Goal: Answer question/provide support

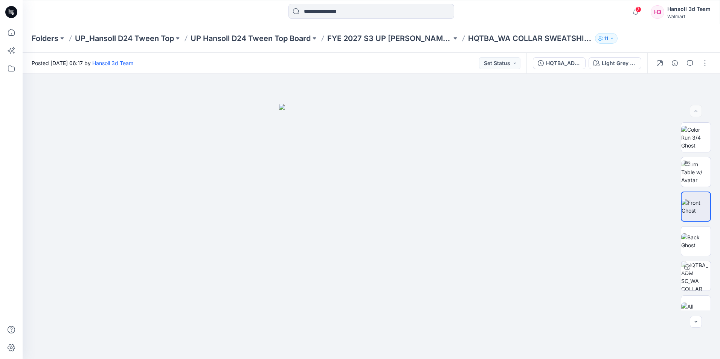
click at [14, 11] on icon at bounding box center [11, 12] width 12 height 12
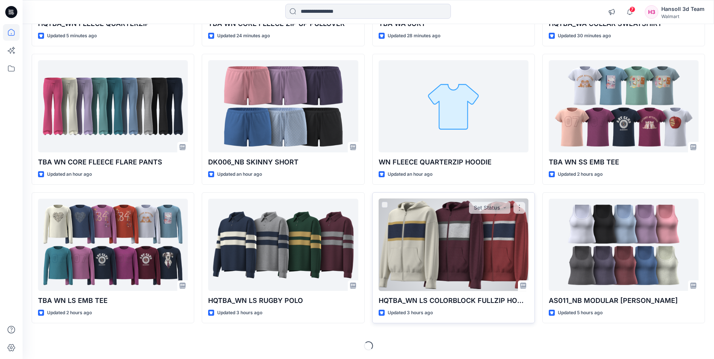
scroll to position [191, 0]
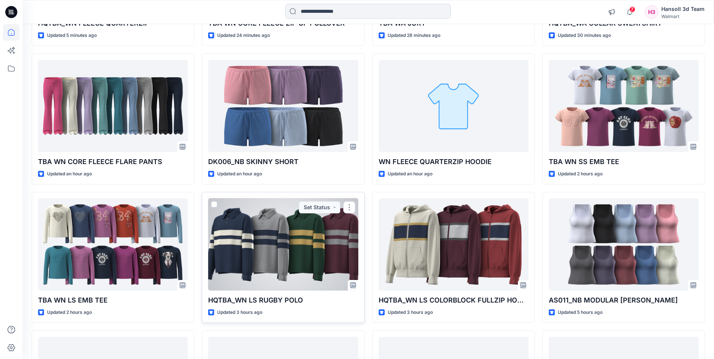
click at [286, 256] on div at bounding box center [283, 244] width 150 height 92
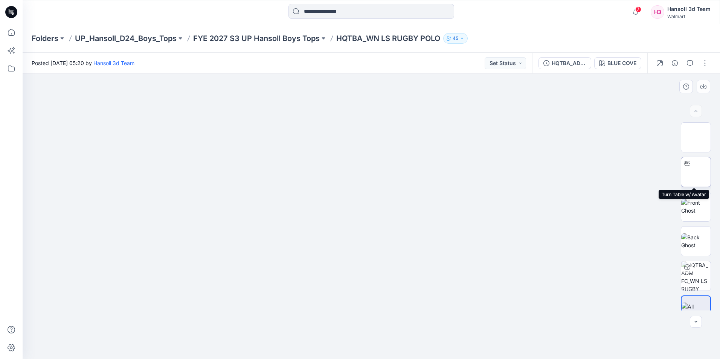
click at [696, 172] on img at bounding box center [696, 172] width 0 height 0
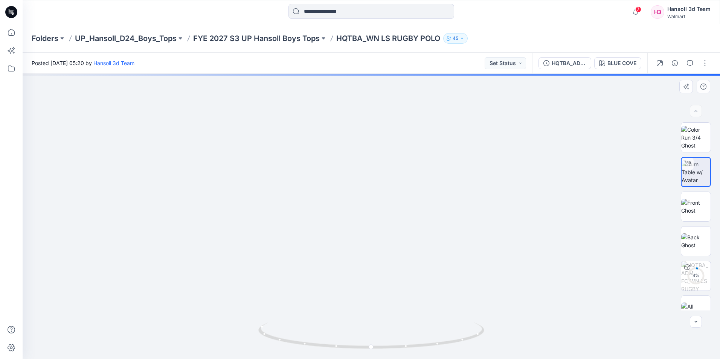
drag, startPoint x: 399, startPoint y: 139, endPoint x: 397, endPoint y: 214, distance: 74.5
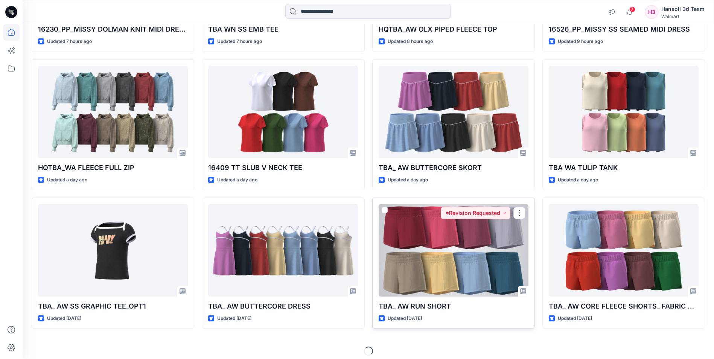
scroll to position [606, 0]
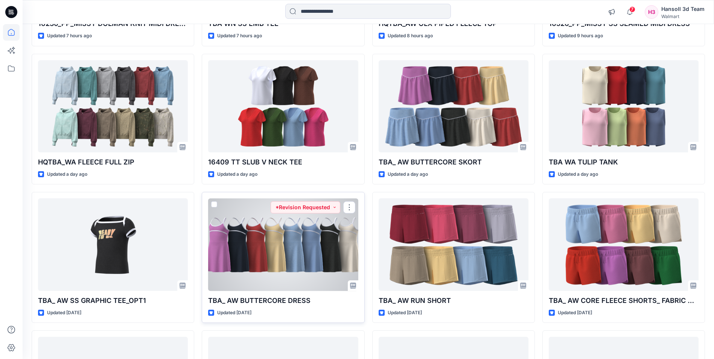
click at [291, 244] on div at bounding box center [283, 244] width 150 height 92
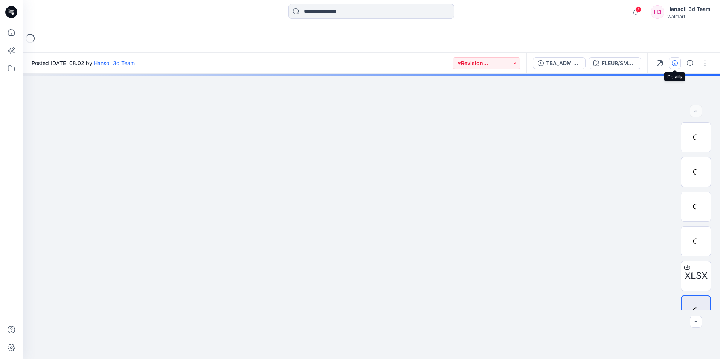
click at [674, 65] on icon "button" at bounding box center [674, 63] width 6 height 6
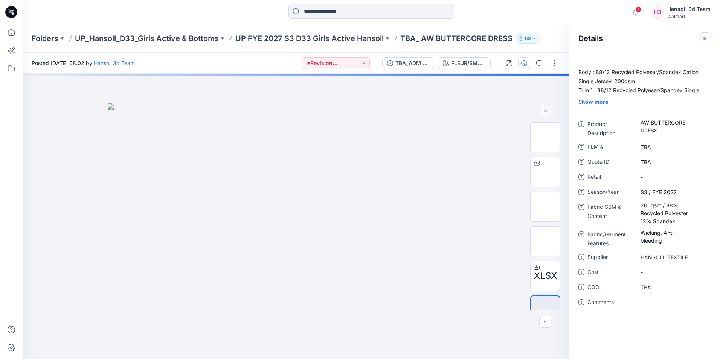
click at [705, 38] on icon "button" at bounding box center [704, 38] width 3 height 3
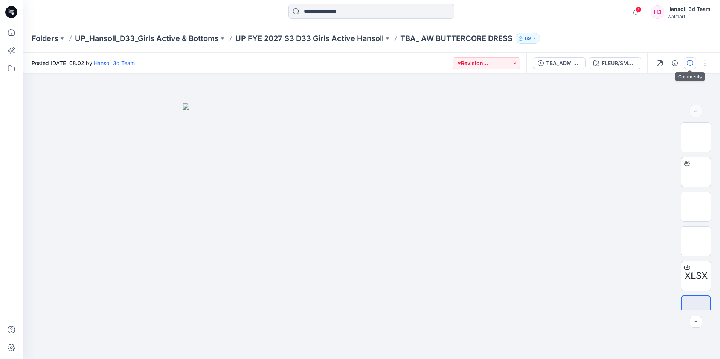
click at [690, 62] on icon "button" at bounding box center [690, 63] width 6 height 6
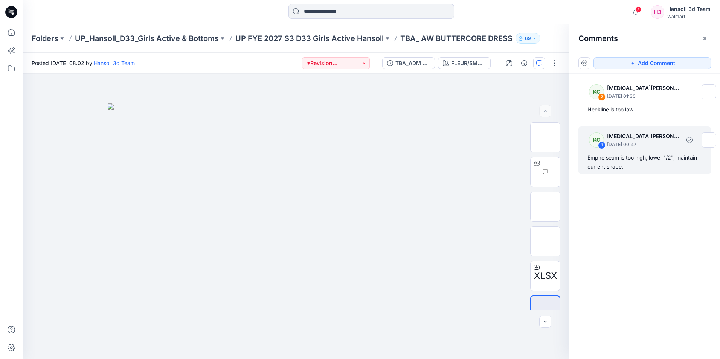
click at [631, 145] on p "[DATE] 00:47" at bounding box center [643, 145] width 73 height 8
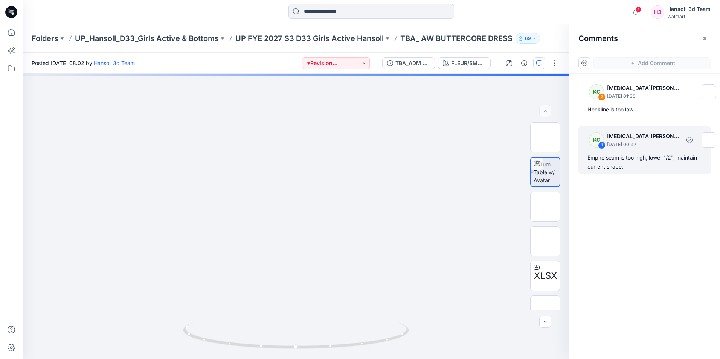
click at [626, 160] on div "Empire seam is too high, lower 1/2", maintain current shape." at bounding box center [644, 162] width 114 height 18
click at [600, 144] on div "1" at bounding box center [602, 146] width 8 height 8
click at [603, 146] on div "1" at bounding box center [602, 146] width 8 height 8
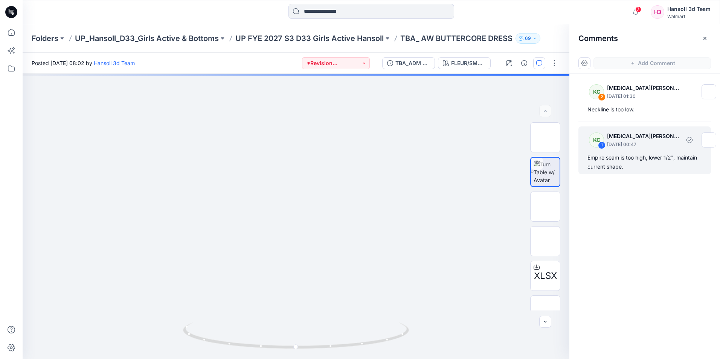
drag, startPoint x: 603, startPoint y: 146, endPoint x: 648, endPoint y: 147, distance: 45.2
click at [648, 147] on p "[DATE] 00:47" at bounding box center [647, 145] width 81 height 8
click at [649, 147] on p "[DATE] 00:47" at bounding box center [647, 145] width 81 height 8
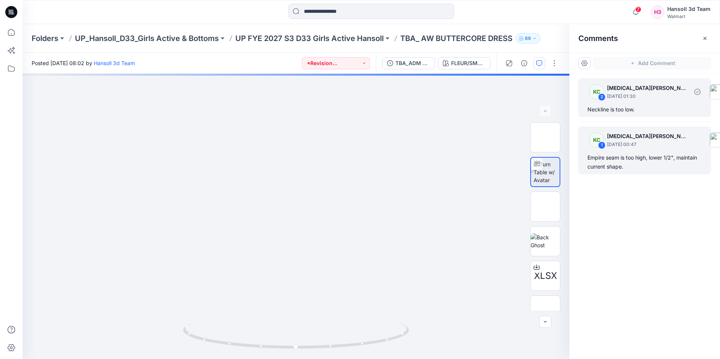
drag, startPoint x: 649, startPoint y: 147, endPoint x: 613, endPoint y: 100, distance: 58.6
click at [613, 100] on div "KC 2 [MEDICAL_DATA][PERSON_NAME] [DATE] 01:30" at bounding box center [657, 91] width 148 height 21
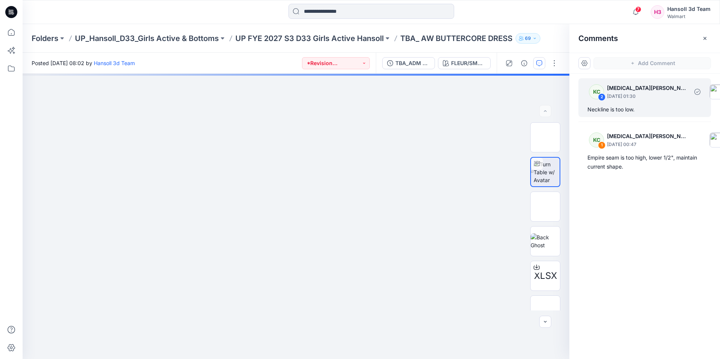
click at [619, 97] on p "[DATE] 01:30" at bounding box center [647, 97] width 81 height 8
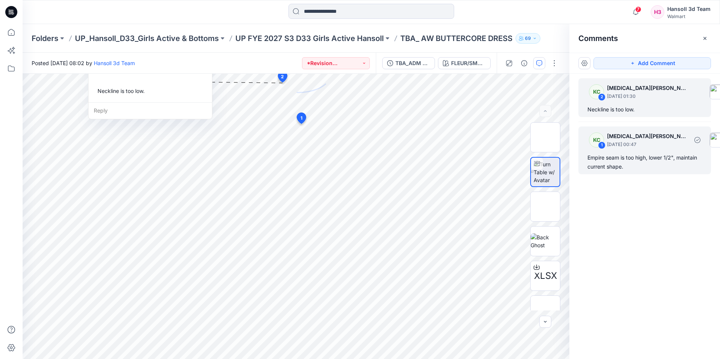
click at [610, 163] on div "Empire seam is too high, lower 1/2", maintain current shape." at bounding box center [644, 162] width 114 height 18
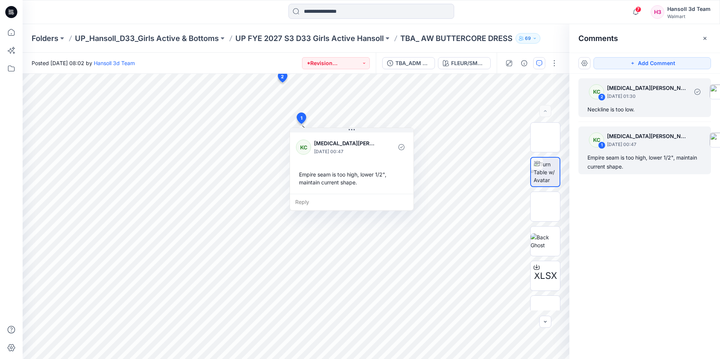
click at [611, 100] on p "[DATE] 01:30" at bounding box center [647, 97] width 81 height 8
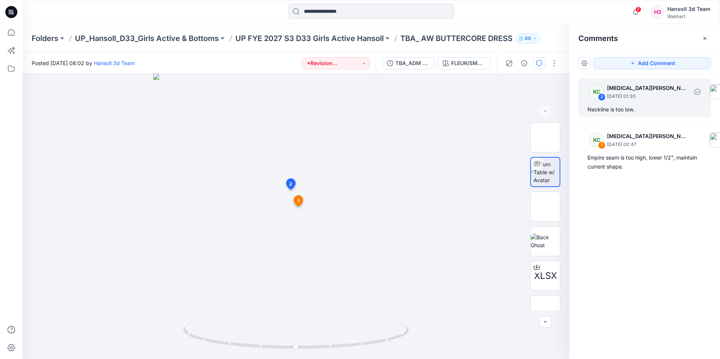
click at [597, 96] on div "KC" at bounding box center [596, 91] width 15 height 15
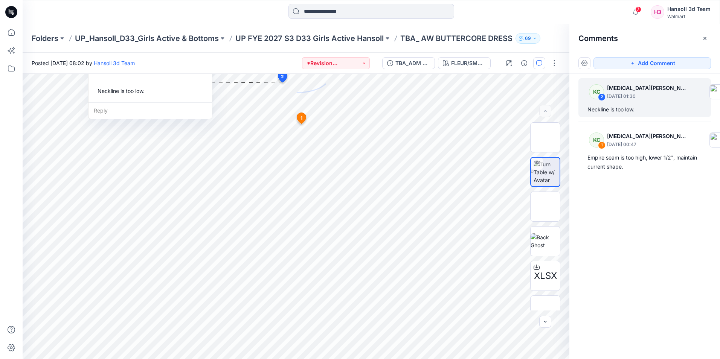
drag, startPoint x: 638, startPoint y: 215, endPoint x: 633, endPoint y: 191, distance: 23.8
click at [638, 207] on div "KC 2 [MEDICAL_DATA][PERSON_NAME] [DATE] 01:30 Neckline is too low. KC 1 [MEDICA…" at bounding box center [644, 202] width 151 height 257
click at [263, 40] on p "UP FYE 2027 S3 D33 Girls Active Hansoll" at bounding box center [309, 38] width 148 height 11
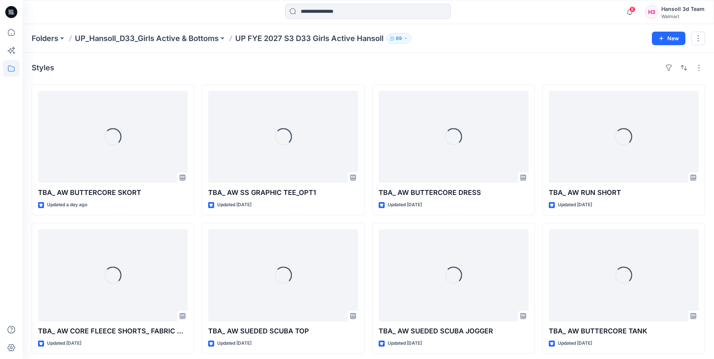
click at [199, 40] on p "UP_Hansoll_D33_Girls Active & Bottoms" at bounding box center [147, 38] width 144 height 11
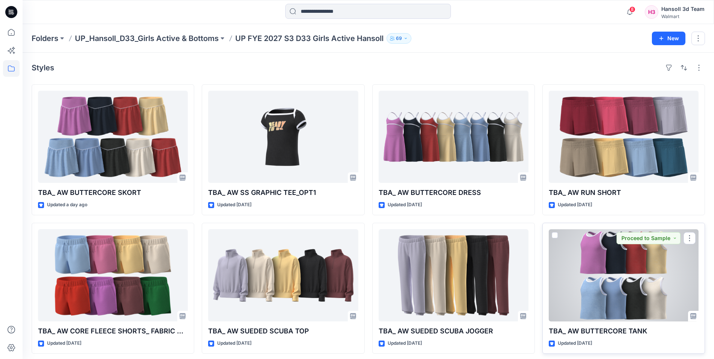
click at [617, 259] on div at bounding box center [624, 275] width 150 height 92
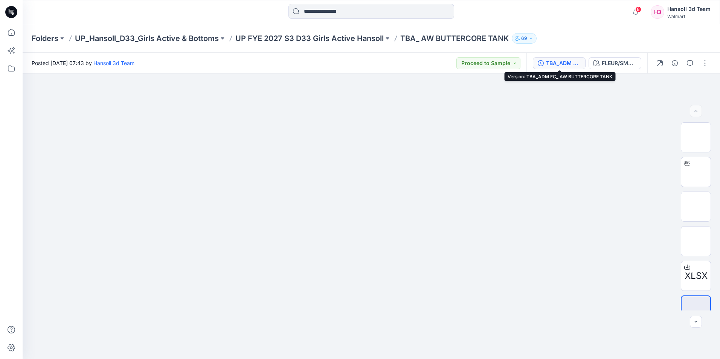
click at [573, 60] on div "TBA_ADM FC_ AW BUTTERCORE TANK" at bounding box center [563, 63] width 35 height 8
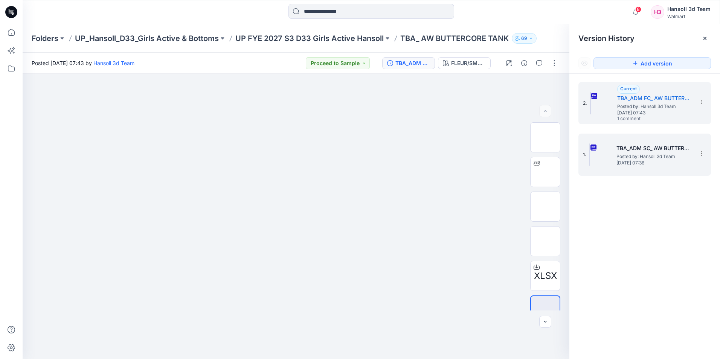
click at [635, 151] on h5 "TBA_ADM SC_ AW BUTTERCORE TANK" at bounding box center [653, 148] width 75 height 9
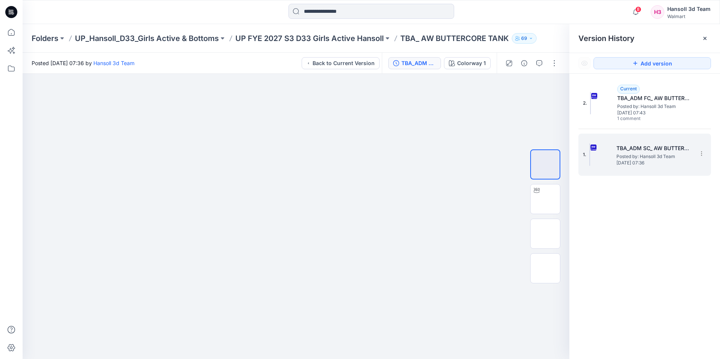
click at [653, 164] on span "[DATE] 07:36" at bounding box center [653, 162] width 75 height 5
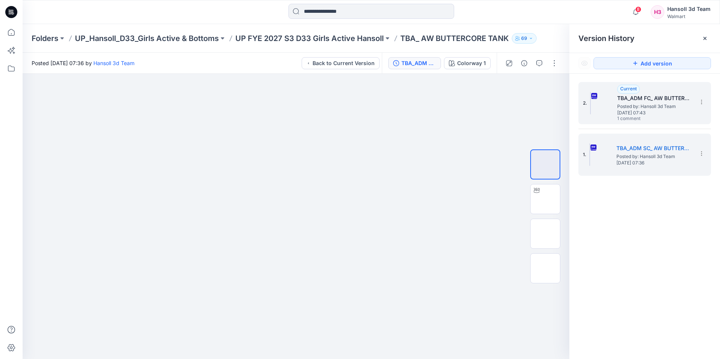
click at [635, 120] on span "1 comment" at bounding box center [643, 119] width 53 height 6
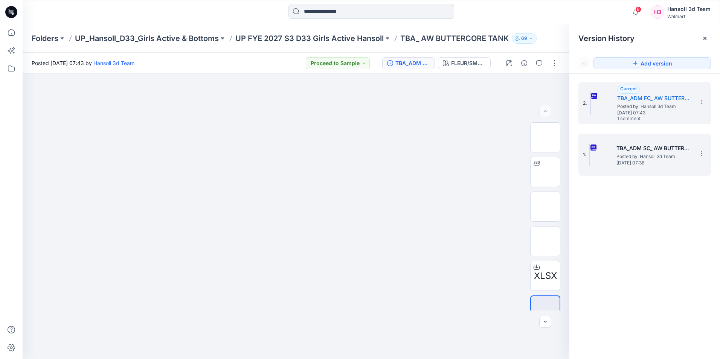
click at [624, 156] on span "Posted by: Hansoll 3d Team" at bounding box center [653, 157] width 75 height 8
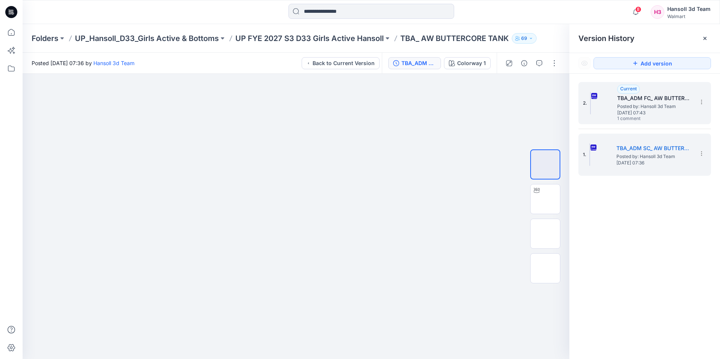
click at [635, 105] on span "Posted by: Hansoll 3d Team" at bounding box center [654, 107] width 75 height 8
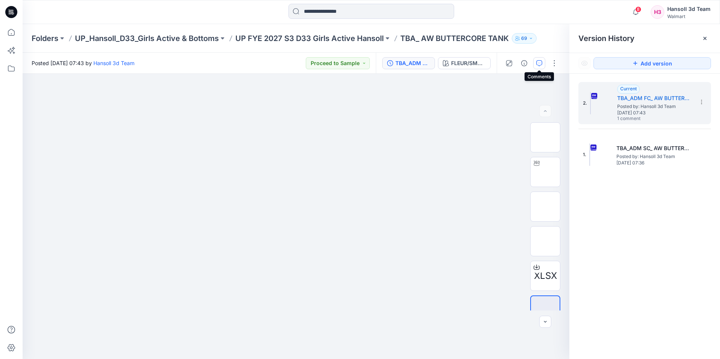
click at [540, 66] on button "button" at bounding box center [539, 63] width 12 height 12
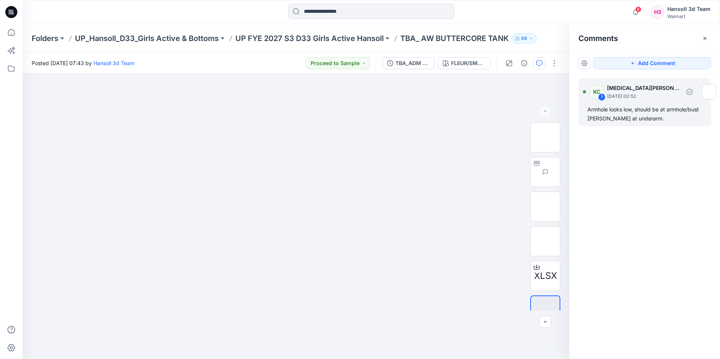
click at [632, 110] on div "Armhole looks low, should be at armhole/bust [PERSON_NAME] at underarm." at bounding box center [644, 114] width 114 height 18
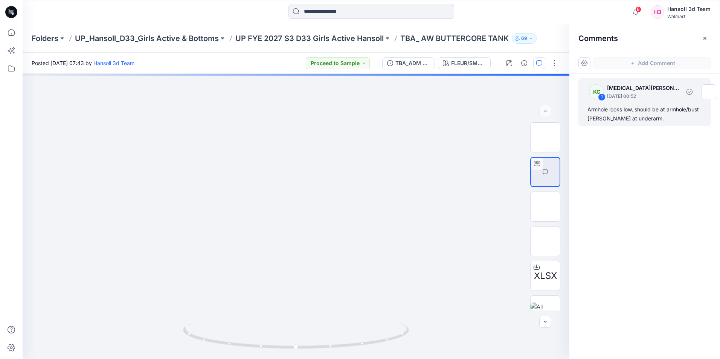
click at [635, 118] on div "Armhole looks low, should be at armhole/bust [PERSON_NAME] at underarm." at bounding box center [644, 114] width 114 height 18
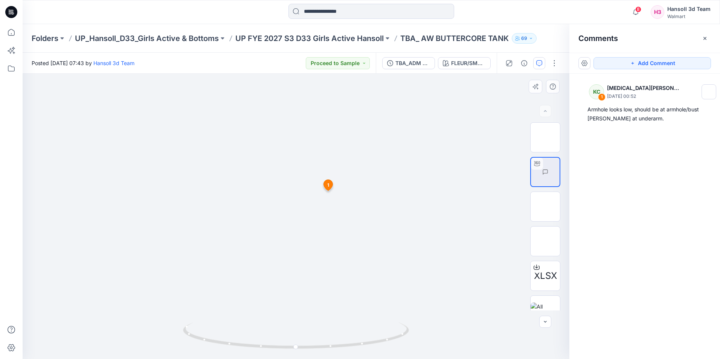
drag, startPoint x: 287, startPoint y: 211, endPoint x: 315, endPoint y: 197, distance: 31.6
click at [288, 74] on img at bounding box center [295, 74] width 285 height 0
click at [328, 184] on span "1" at bounding box center [328, 185] width 2 height 7
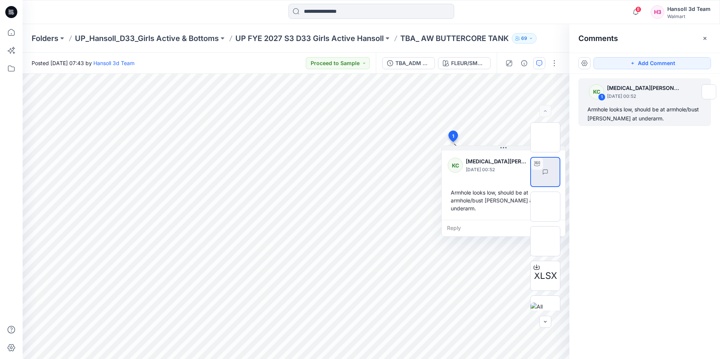
drag, startPoint x: 635, startPoint y: 164, endPoint x: 712, endPoint y: 103, distance: 99.4
click at [635, 164] on div "KC 1 [MEDICAL_DATA][PERSON_NAME] [DATE] 00:52 Armhole looks low, should be at a…" at bounding box center [644, 202] width 151 height 257
click at [632, 11] on icon "button" at bounding box center [635, 12] width 14 height 15
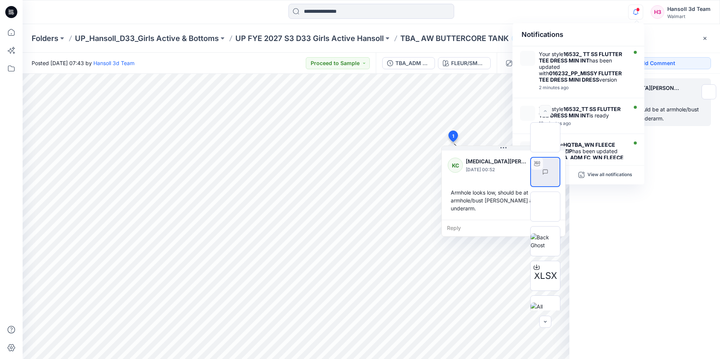
click at [574, 25] on div "Notifications" at bounding box center [578, 34] width 132 height 23
